Goal: Find specific page/section: Find specific page/section

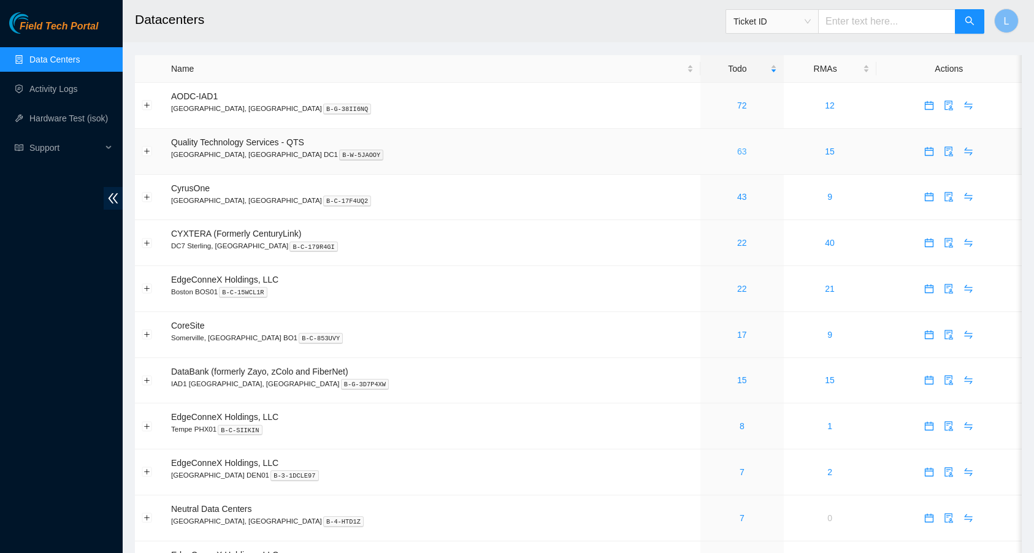
click at [737, 150] on link "63" at bounding box center [742, 152] width 10 height 10
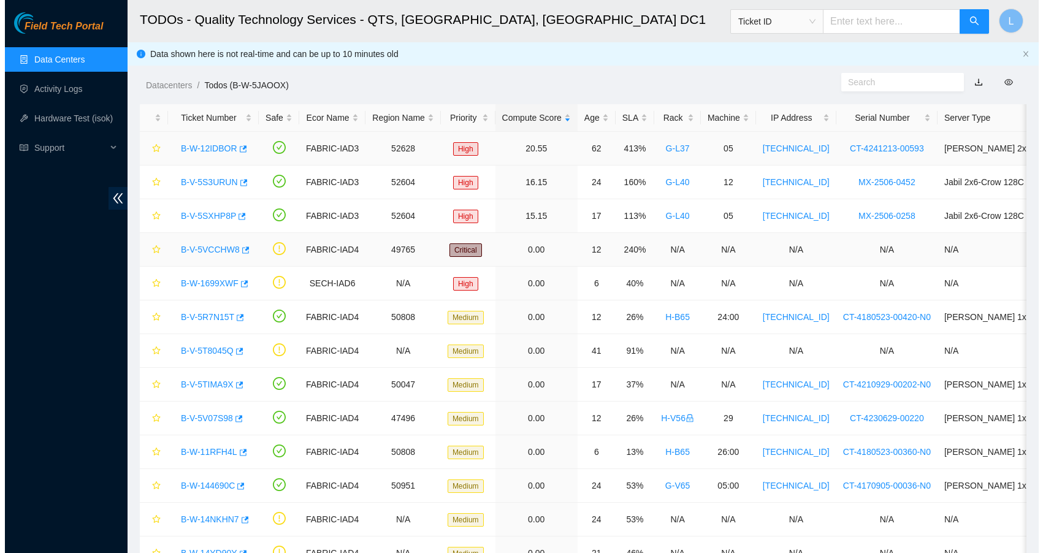
scroll to position [0, 3]
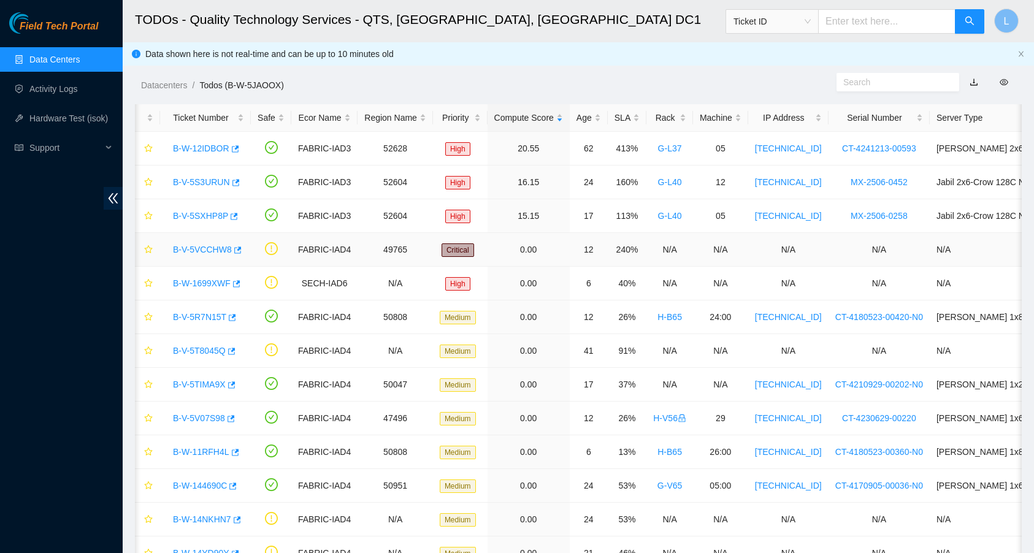
click at [218, 248] on link "B-V-5VCCHW8" at bounding box center [202, 250] width 59 height 10
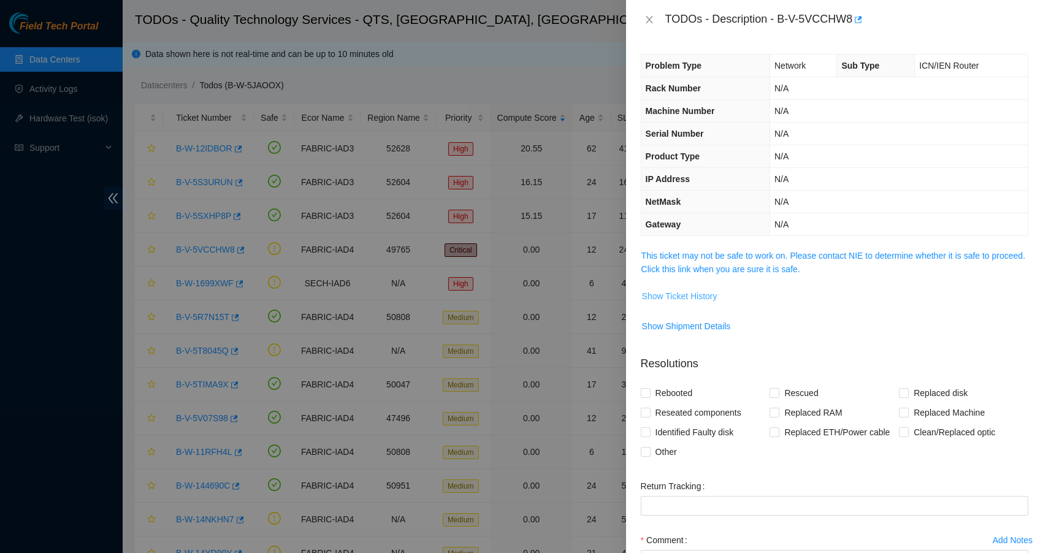
click at [700, 295] on span "Show Ticket History" at bounding box center [679, 296] width 75 height 13
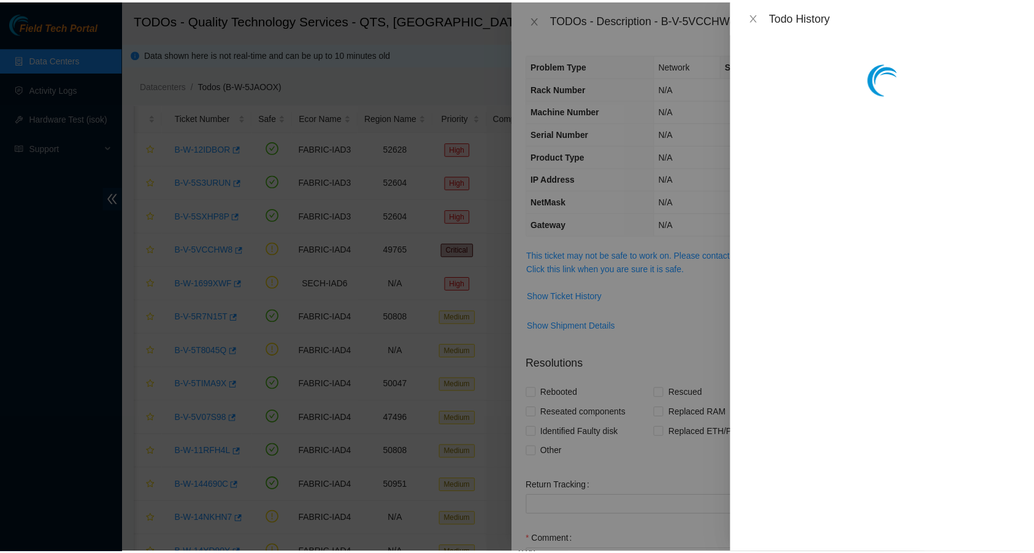
scroll to position [0, 4]
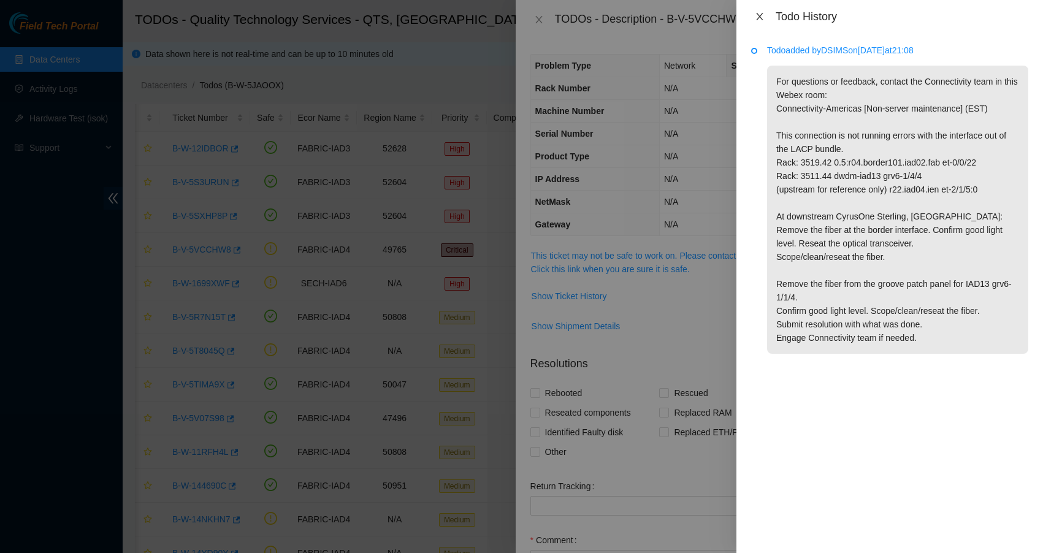
click at [759, 18] on icon "close" at bounding box center [760, 17] width 10 height 10
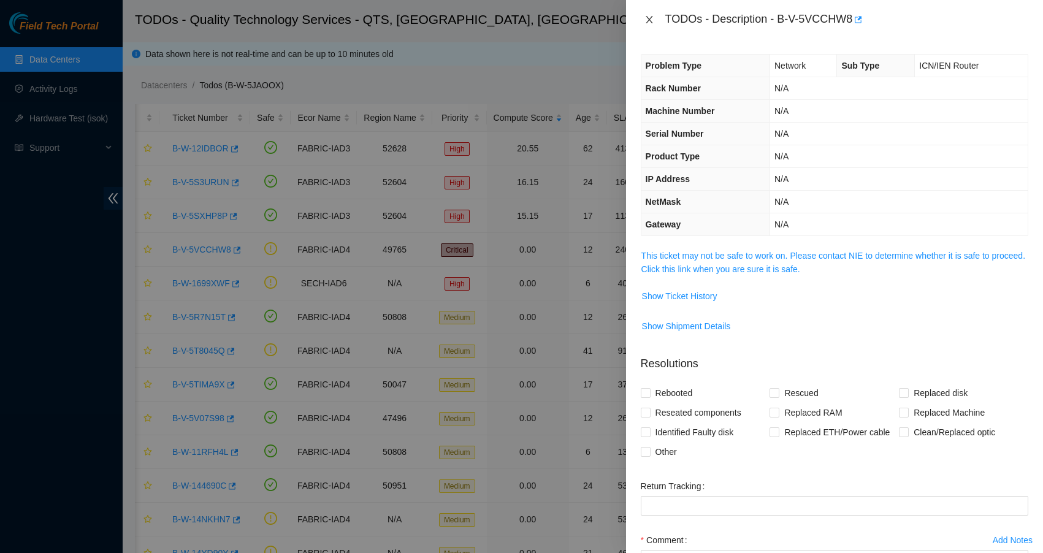
click at [645, 19] on icon "close" at bounding box center [650, 20] width 10 height 10
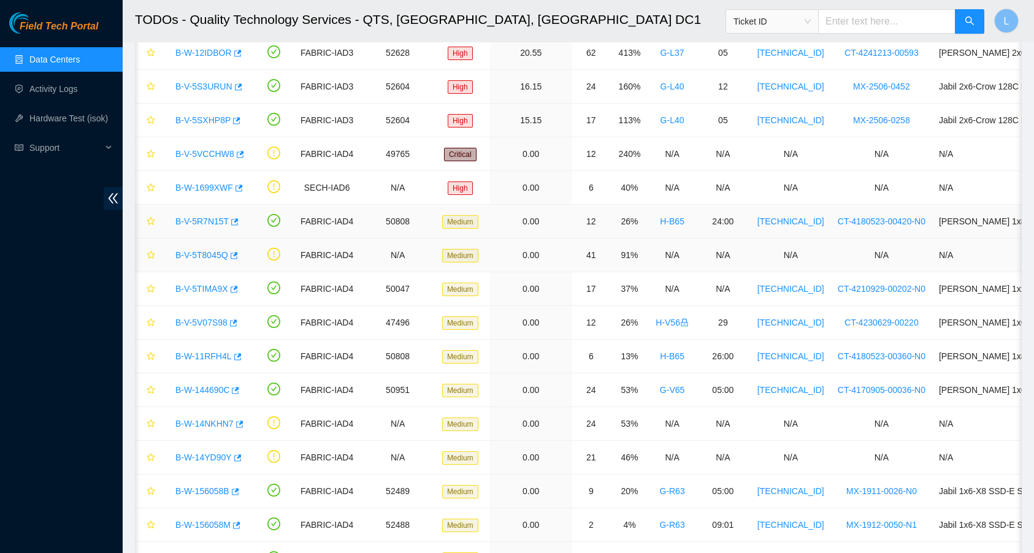
scroll to position [98, 0]
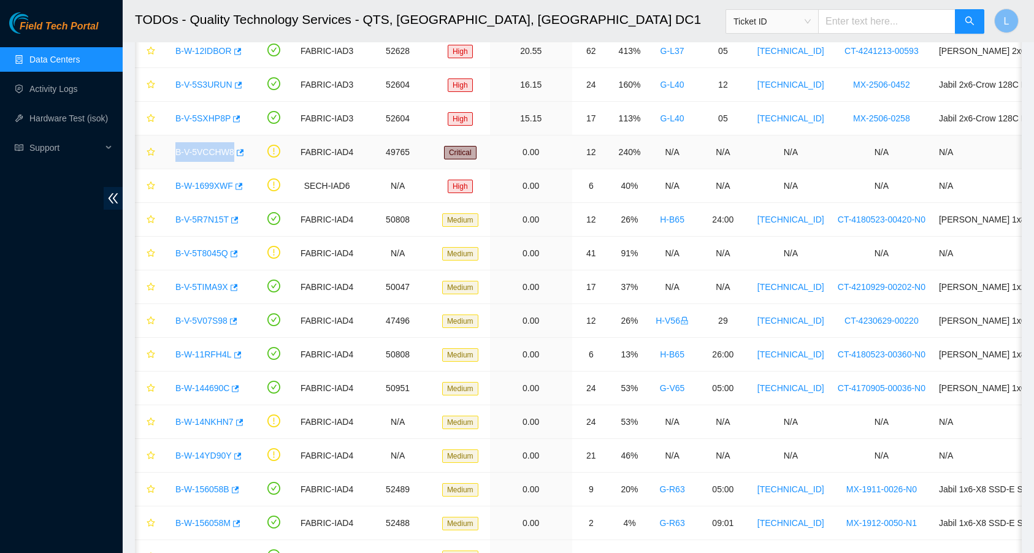
drag, startPoint x: 166, startPoint y: 150, endPoint x: 234, endPoint y: 148, distance: 67.5
click at [234, 148] on td "B-V-5VCCHW8" at bounding box center [208, 153] width 91 height 34
copy link "B-V-5VCCHW8"
click at [80, 57] on link "Data Centers" at bounding box center [54, 60] width 50 height 10
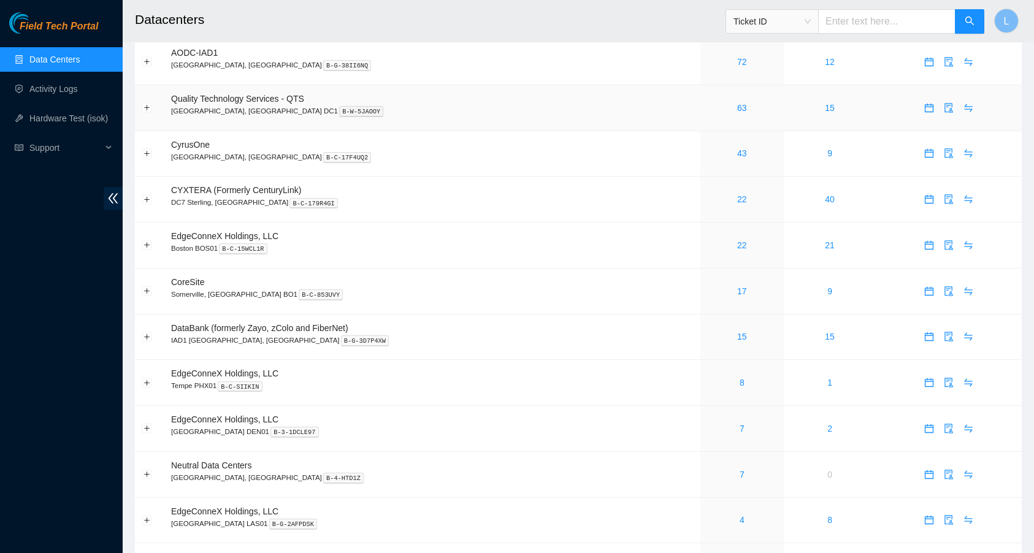
scroll to position [29, 0]
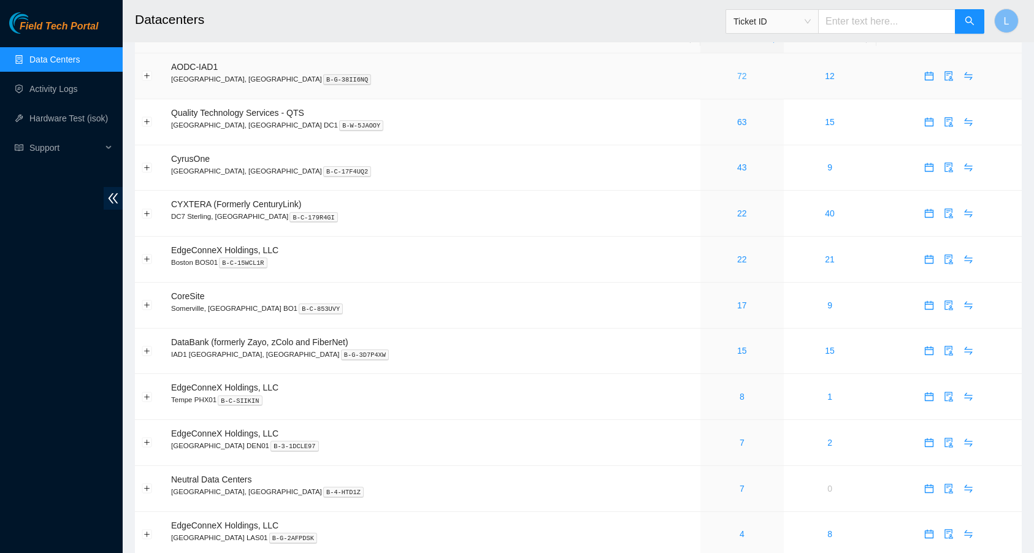
click at [737, 75] on link "72" at bounding box center [742, 76] width 10 height 10
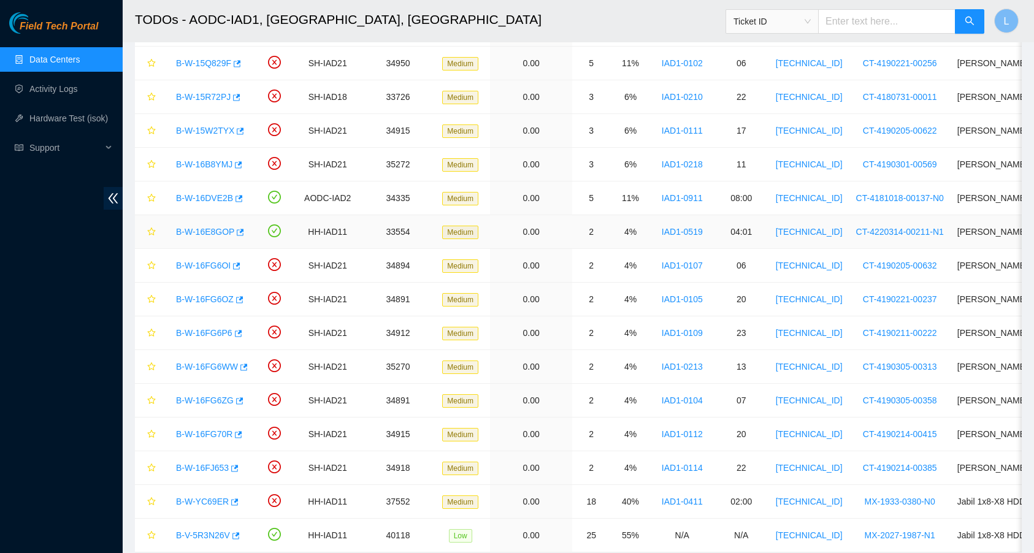
scroll to position [2021, 0]
